Goal: Task Accomplishment & Management: Manage account settings

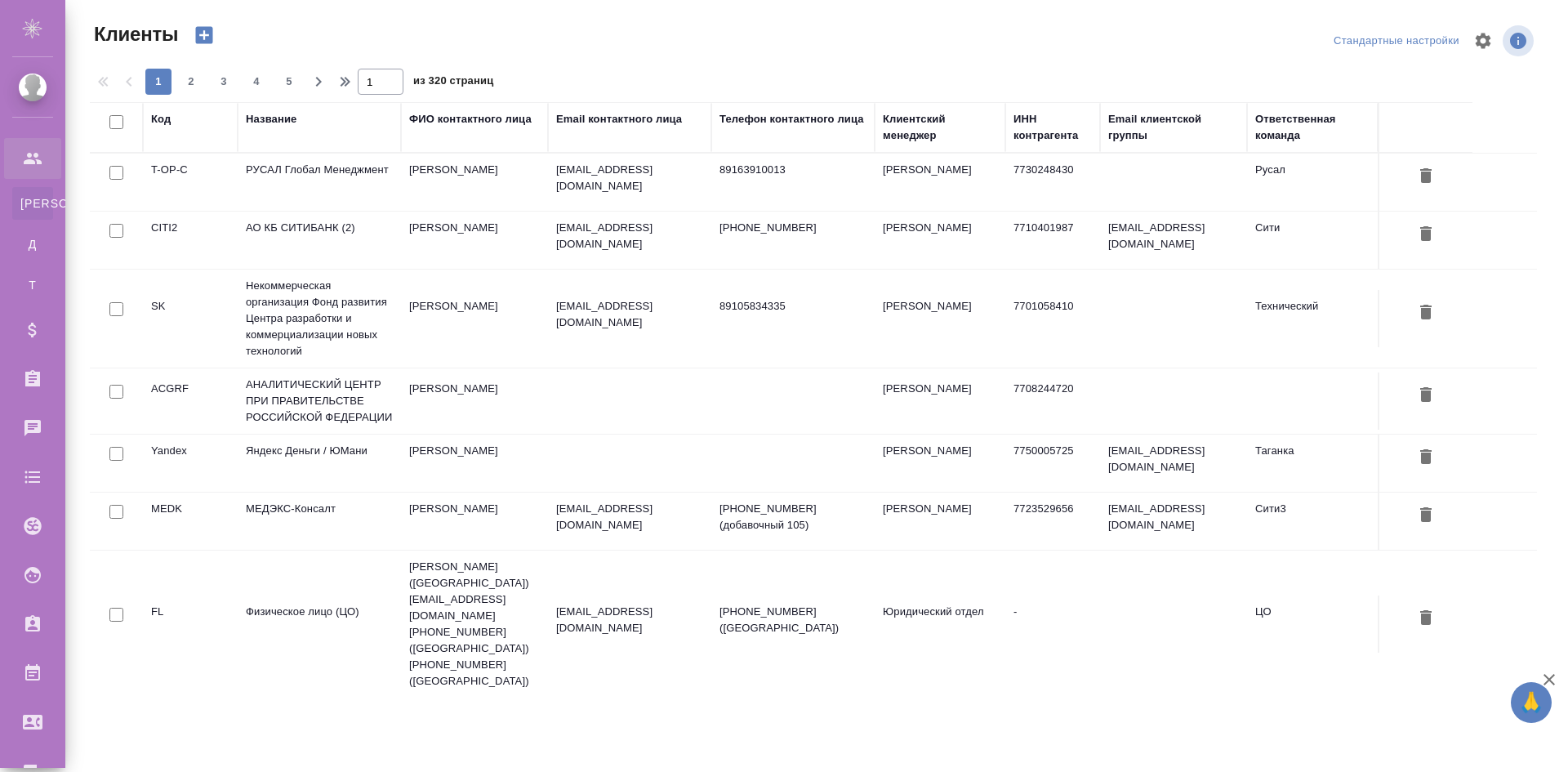
select select "RU"
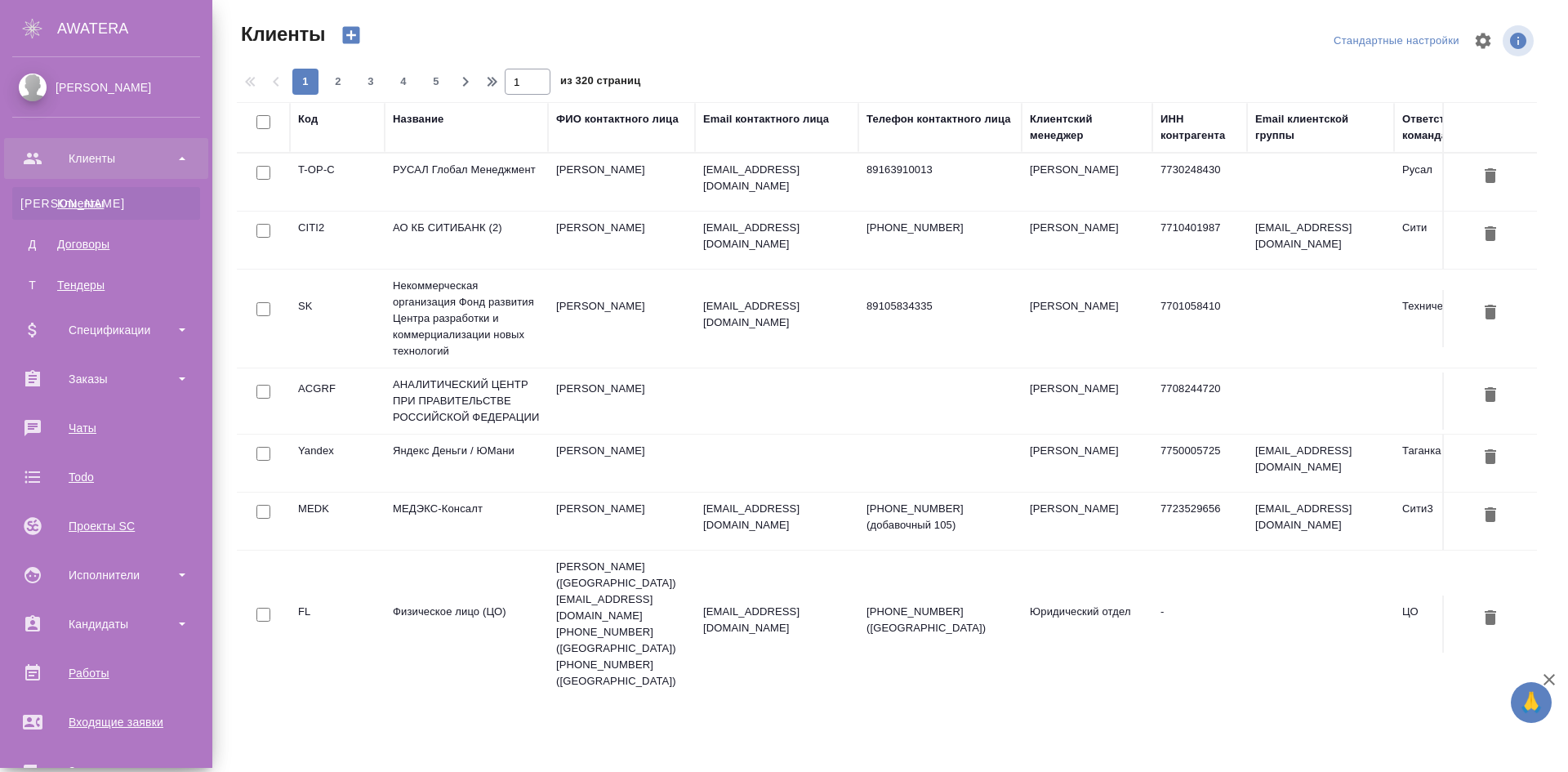
scroll to position [293, 0]
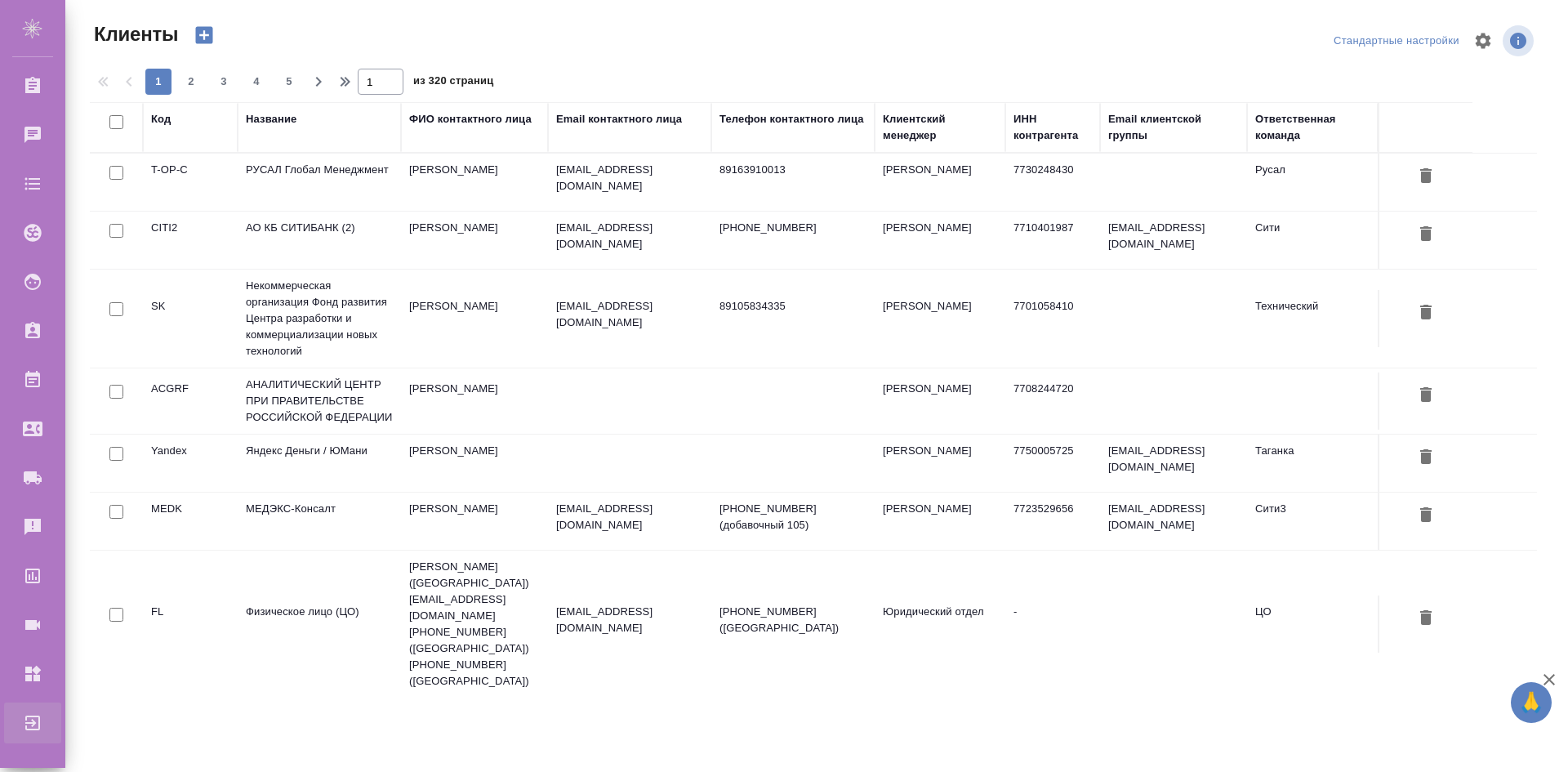
click at [33, 731] on div "Выйти" at bounding box center [12, 723] width 40 height 25
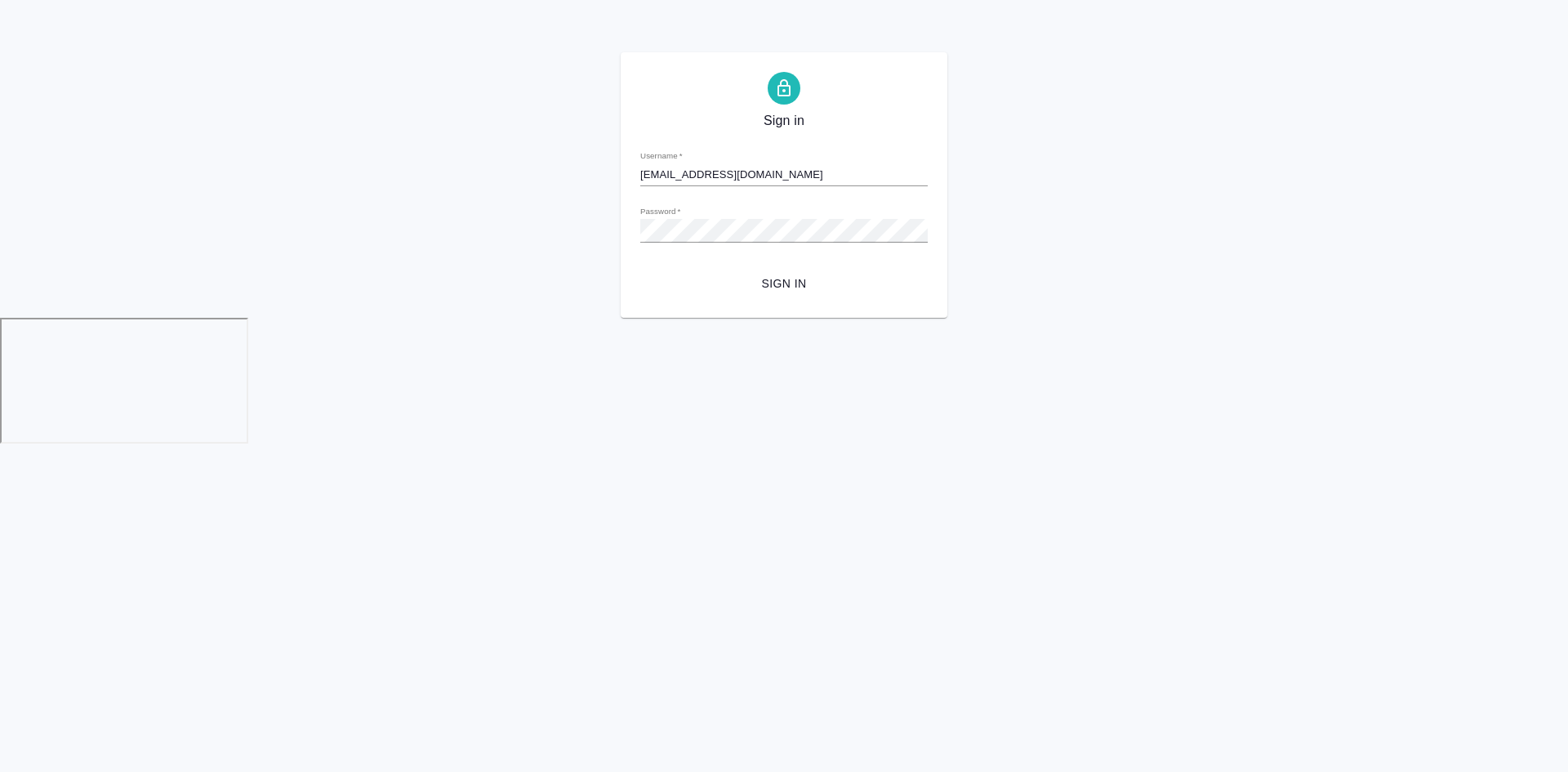
click at [821, 146] on form "Username   * [EMAIL_ADDRESS][DOMAIN_NAME] Password   * urlPath   * / Sign in" at bounding box center [784, 217] width 287 height 161
click at [816, 161] on div "Username   * [EMAIL_ADDRESS][DOMAIN_NAME]" at bounding box center [784, 168] width 287 height 36
click at [820, 173] on input "[EMAIL_ADDRESS][DOMAIN_NAME]" at bounding box center [784, 174] width 287 height 23
type input "[EMAIL_ADDRESS][DOMAIN_NAME]"
click at [784, 270] on button "Sign in" at bounding box center [784, 283] width 287 height 31
